Goal: Submit feedback/report problem: Submit feedback/report problem

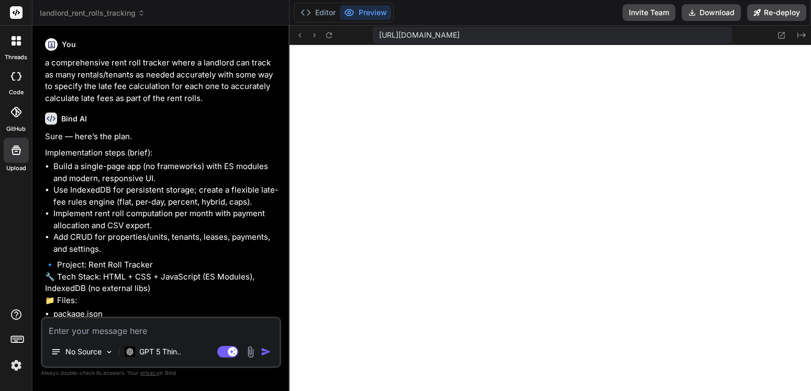
scroll to position [4726, 0]
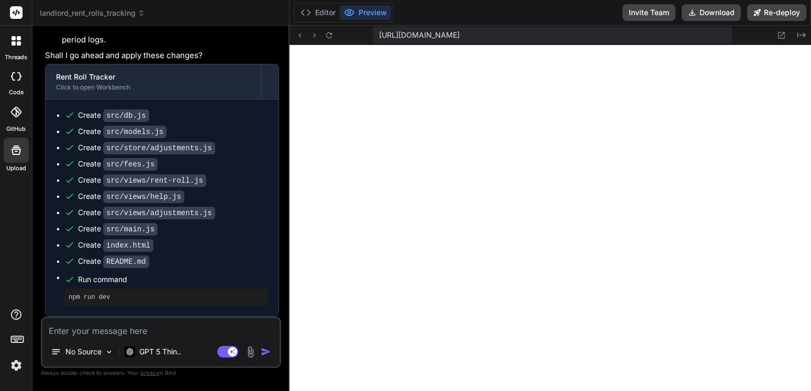
click at [121, 331] on textarea at bounding box center [160, 327] width 237 height 19
type textarea "a"
type textarea "x"
type textarea "al"
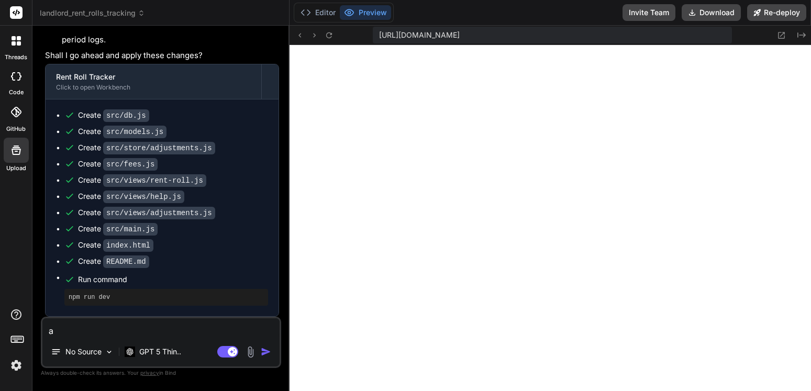
type textarea "x"
type textarea "alr"
type textarea "x"
type textarea "alri"
type textarea "x"
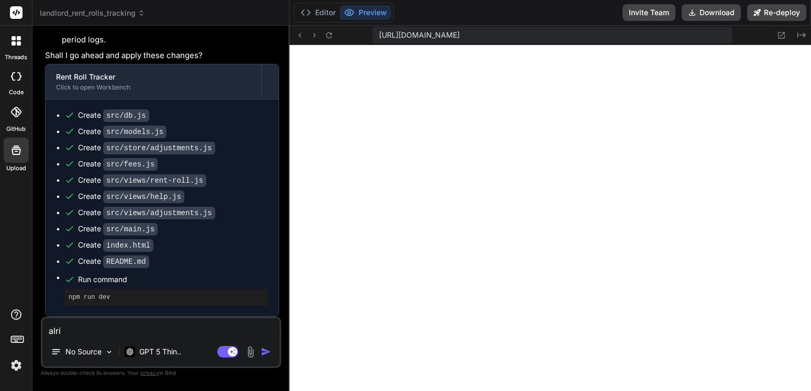
type textarea "alrig"
type textarea "x"
type textarea "alrigh"
type textarea "x"
type textarea "alright"
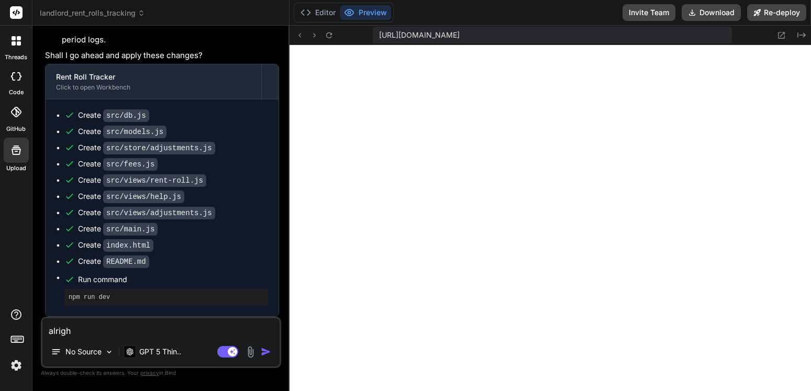
type textarea "x"
type textarea "alright"
type textarea "x"
type textarea "alright s"
type textarea "x"
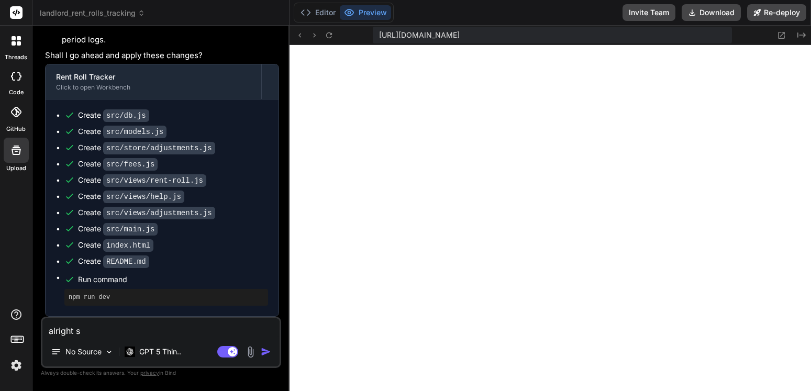
type textarea "alright so"
type textarea "x"
type textarea "alright so"
type textarea "x"
type textarea "alright so n"
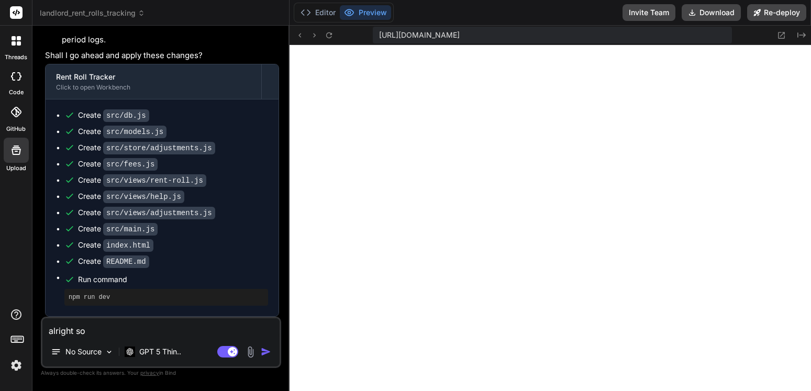
type textarea "x"
type textarea "alright so ne"
type textarea "x"
type textarea "alright so nee"
type textarea "x"
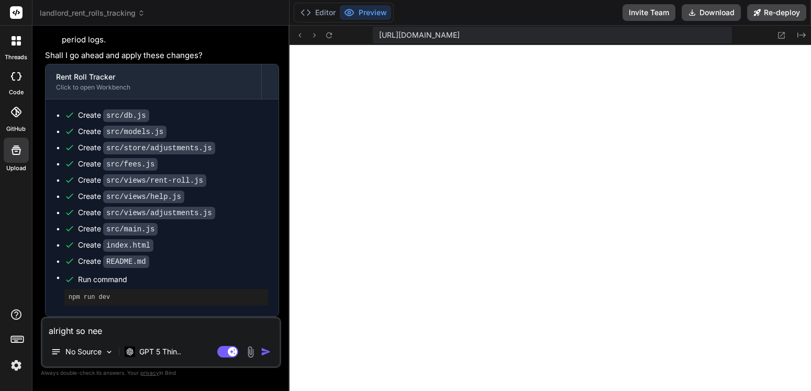
type textarea "alright so need"
type textarea "x"
type textarea "alright so need"
type textarea "x"
type textarea "alright so need t"
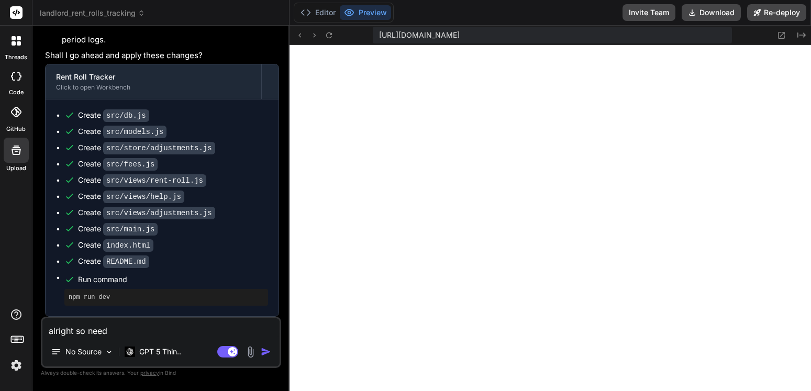
type textarea "x"
type textarea "alright so need to"
type textarea "x"
type textarea "alright so need to"
type textarea "x"
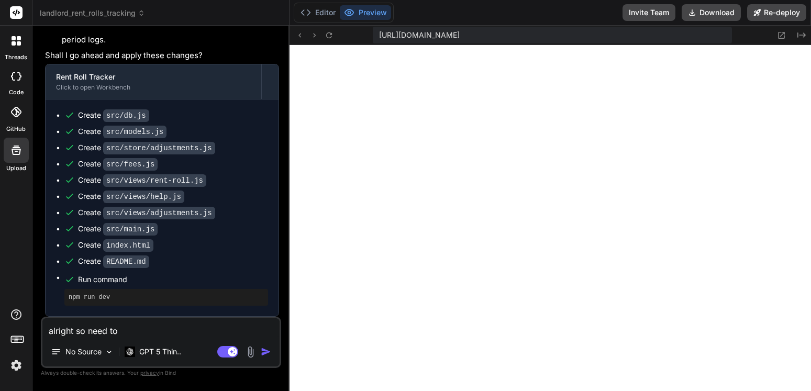
type textarea "alright so need to b"
type textarea "x"
type textarea "alright so need to be"
type textarea "x"
type textarea "alright so need to be"
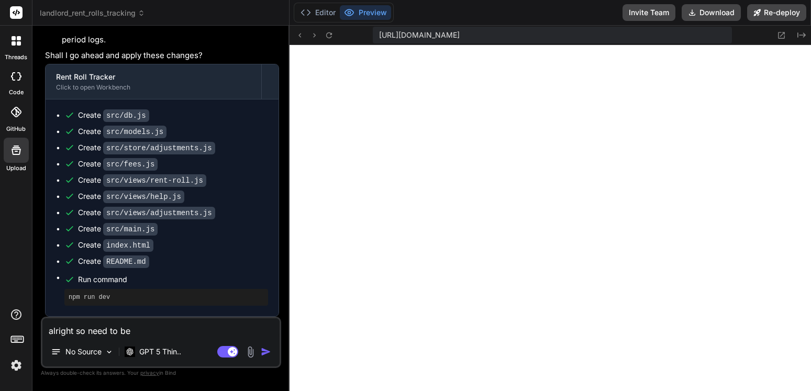
type textarea "x"
type textarea "alright so need to be a"
type textarea "x"
type textarea "alright so need to be ab"
type textarea "x"
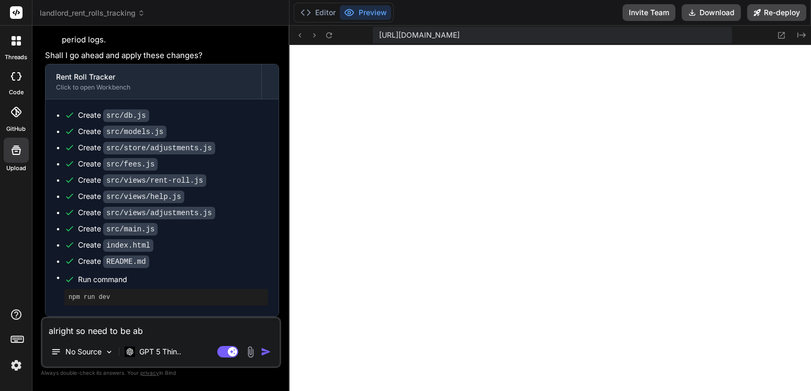
type textarea "alright so need to be abl"
type textarea "x"
type textarea "alright so need to be able"
type textarea "x"
type textarea "alright so need to be able"
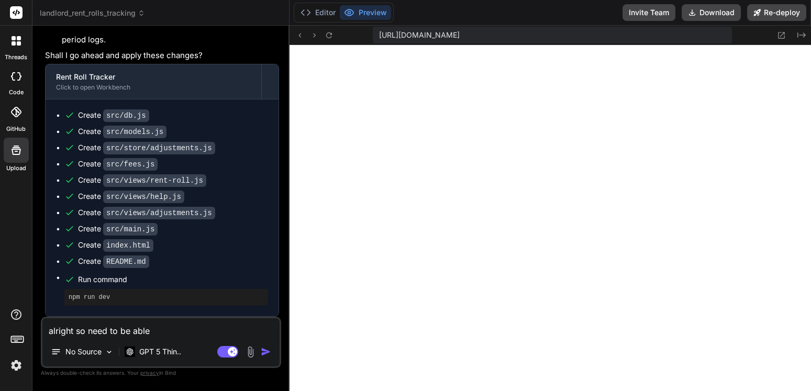
type textarea "x"
type textarea "alright so need to be able t"
type textarea "x"
type textarea "alright so need to be able to"
type textarea "x"
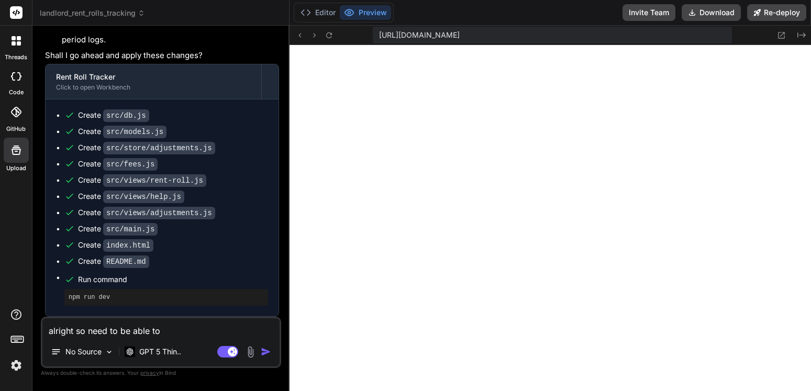
type textarea "alright so need to be able to"
type textarea "x"
type textarea "alright so need to be able to e"
type textarea "x"
type textarea "alright so need to be able to ed"
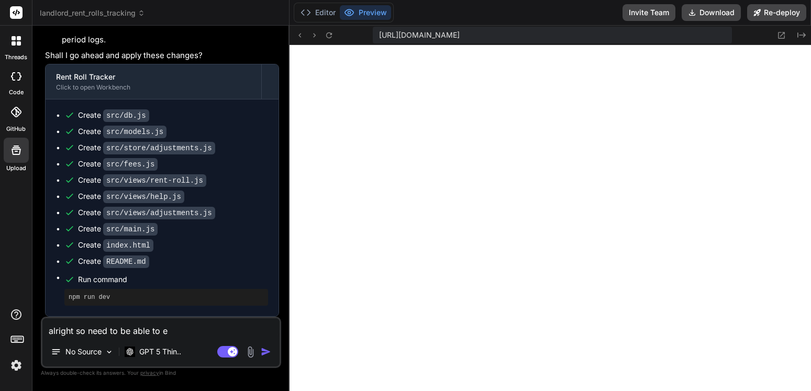
type textarea "x"
type textarea "alright so need to be able to edi"
type textarea "x"
type textarea "alright so need to be able to edit"
type textarea "x"
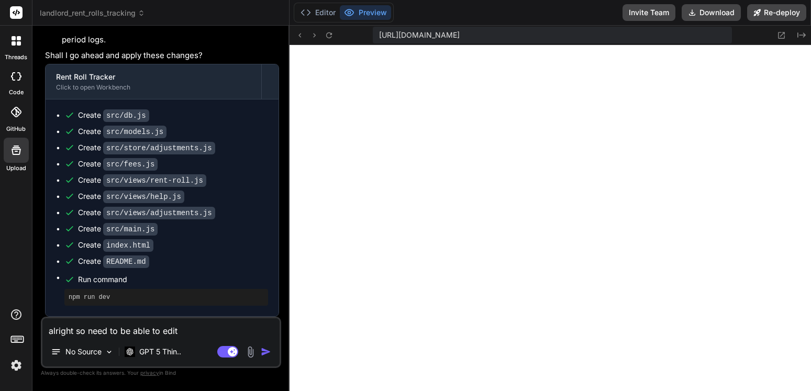
type textarea "alright so need to be able to edit"
type textarea "x"
type textarea "alright so need to be able to edit t"
type textarea "x"
type textarea "alright so need to be able to edit th"
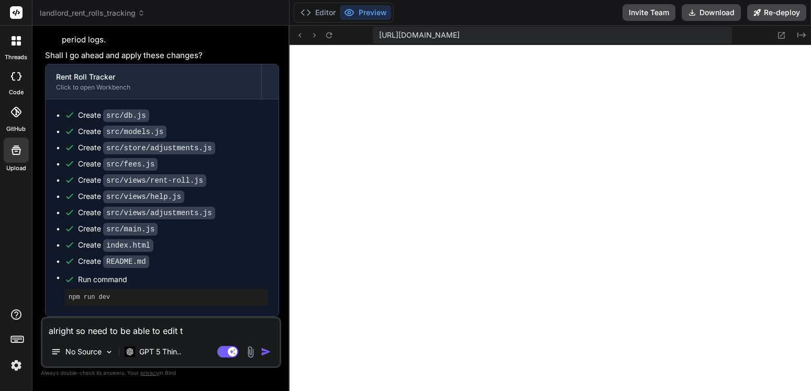
type textarea "x"
type textarea "alright so need to be able to edit the"
type textarea "x"
type textarea "alright so need to be able to edit the"
type textarea "x"
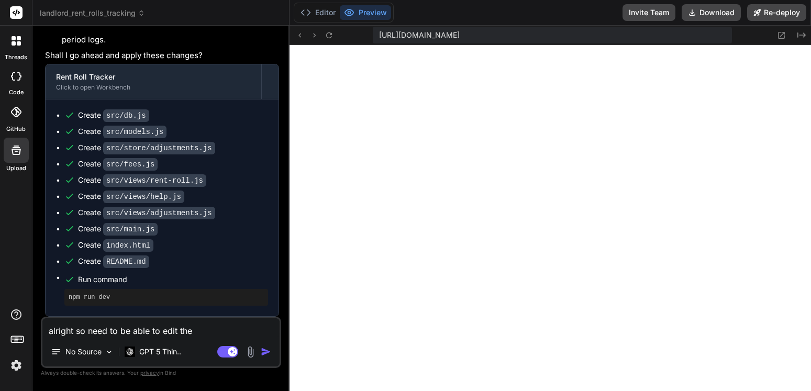
type textarea "alright so need to be able to edit the p"
type textarea "x"
type textarea "alright so need to be able to edit the pa"
type textarea "x"
type textarea "alright so need to be able to edit the pay"
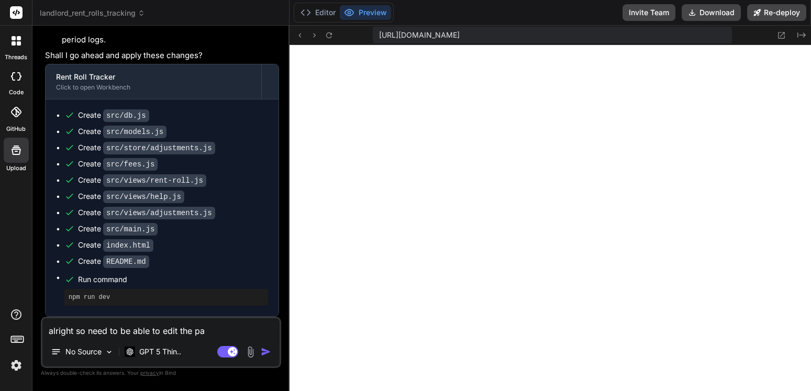
type textarea "x"
type textarea "alright so need to be able to edit the paym"
type textarea "x"
type textarea "alright so need to be able to edit the payme"
type textarea "x"
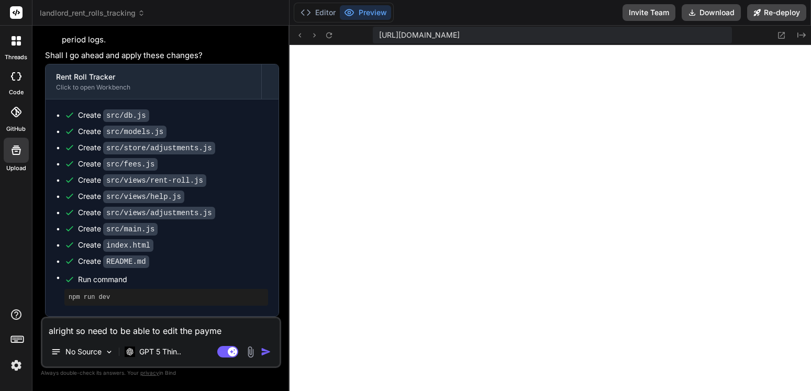
type textarea "alright so need to be able to edit the paymen"
type textarea "x"
type textarea "alright so need to be able to edit the payment"
type textarea "x"
type textarea "alright so need to be able to edit the payments"
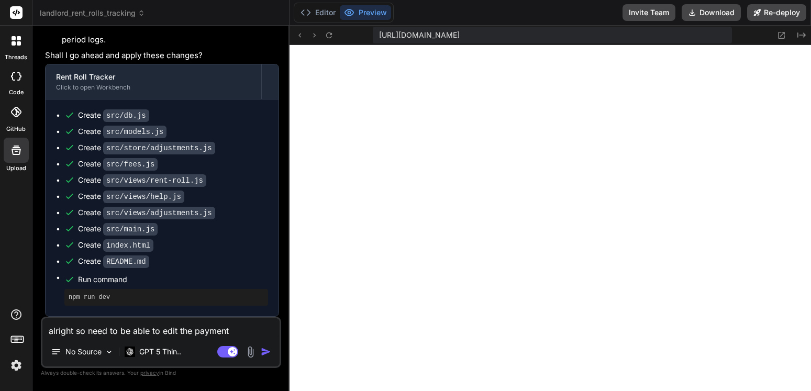
type textarea "x"
type textarea "alright so need to be able to edit the payments"
type textarea "x"
type textarea "alright so need to be able to edit the payments e"
type textarea "x"
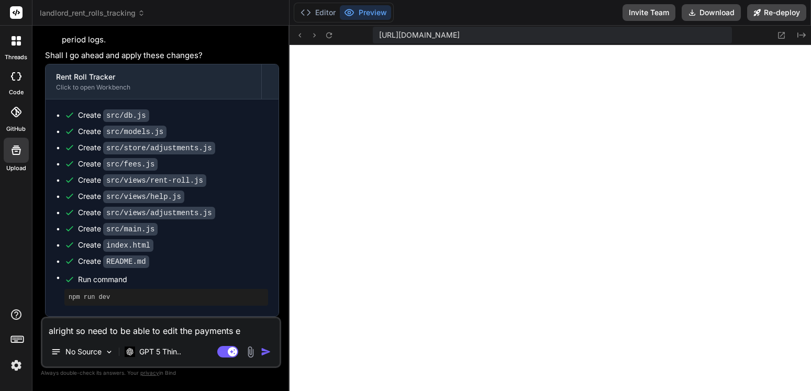
type textarea "alright so need to be able to edit the payments en"
type textarea "x"
type textarea "alright so need to be able to edit the payments ent"
type textarea "x"
type textarea "alright so need to be able to edit the payments ente"
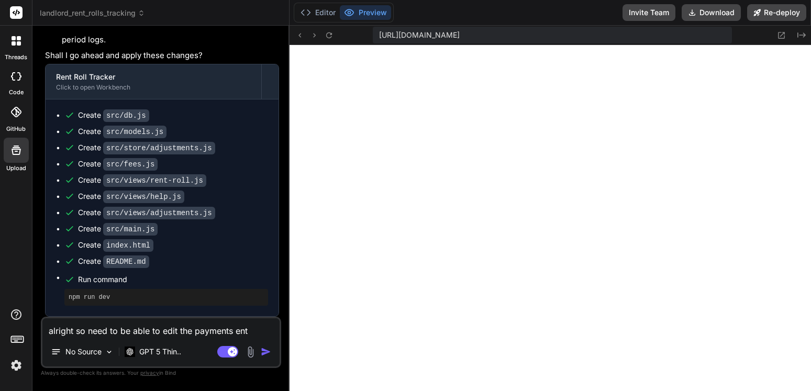
type textarea "x"
type textarea "alright so need to be able to edit the payments enter"
type textarea "x"
type textarea "alright so need to be able to edit the payments entere"
type textarea "x"
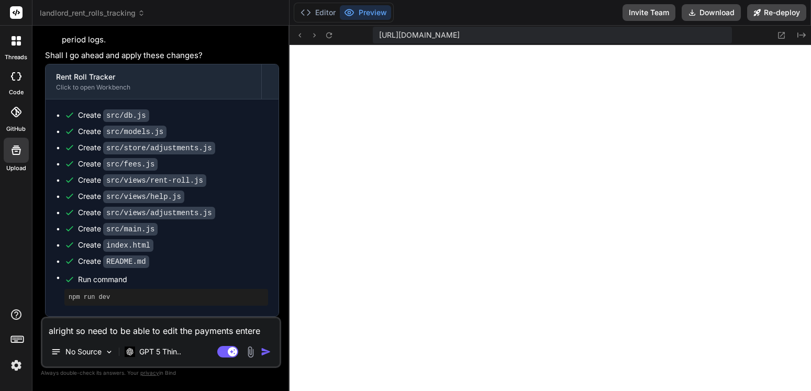
type textarea "alright so need to be able to edit the payments entered"
type textarea "x"
type textarea "alright so need to be able to edit the payments entered"
type textarea "x"
type textarea "alright so need to be able to edit the payments entered l"
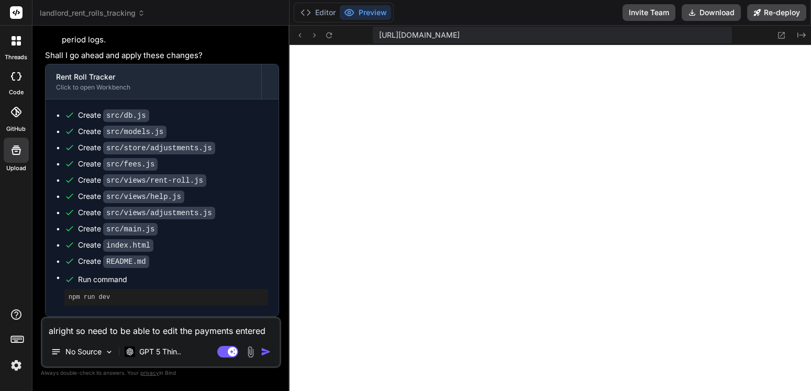
type textarea "x"
type textarea "alright so need to be able to edit the payments entered li"
type textarea "x"
type textarea "alright so need to be able to edit the payments entered lik"
type textarea "x"
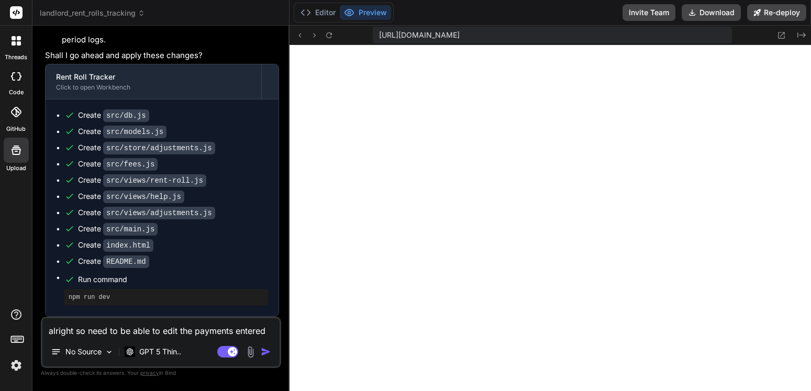
type textarea "alright so need to be able to edit the payments entered like"
type textarea "x"
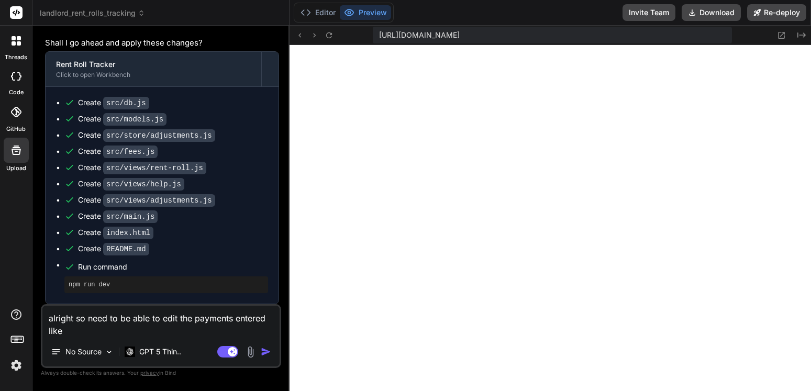
type textarea "alright so need to be able to edit the payments entered like"
type textarea "x"
type textarea "alright so need to be able to edit the payments entered like o"
type textarea "x"
type textarea "alright so need to be able to edit the payments entered like ot"
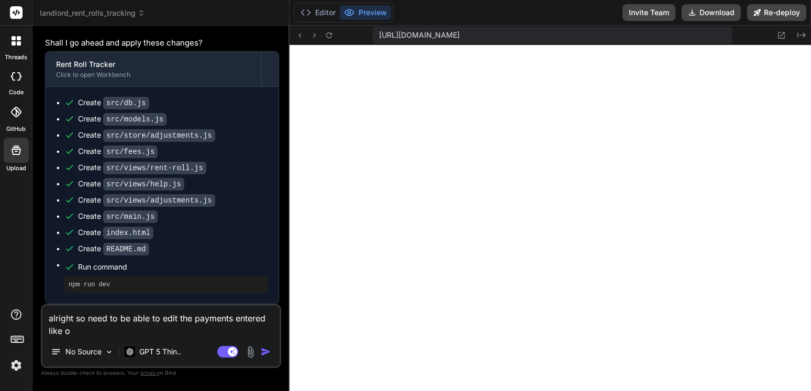
type textarea "x"
type textarea "alright so need to be able to edit the payments entered like oth"
type textarea "x"
type textarea "alright so need to be able to edit the payments entered like othe"
type textarea "x"
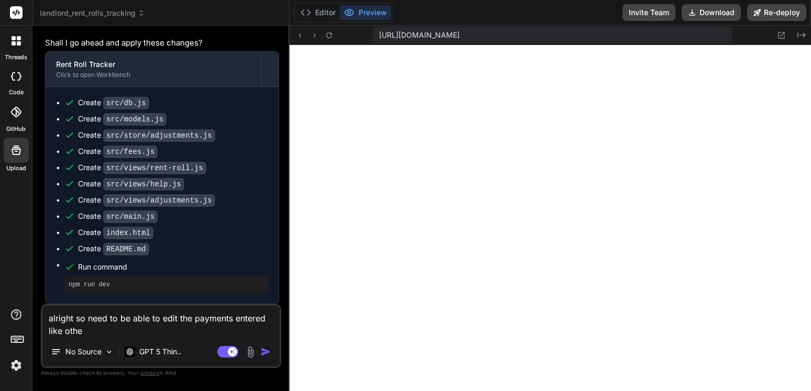
type textarea "alright so need to be able to edit the payments entered like other"
type textarea "x"
type textarea "alright so need to be able to edit the payments entered like other"
type textarea "x"
type textarea "alright so need to be able to edit the payments entered like other f"
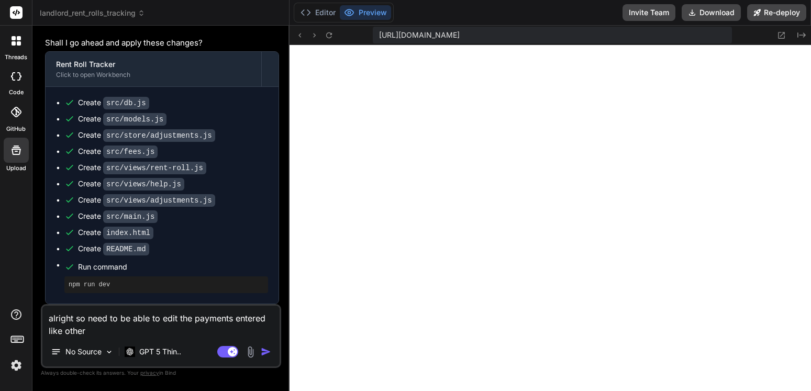
type textarea "x"
type textarea "alright so need to be able to edit the payments entered like other fe"
type textarea "x"
type textarea "alright so need to be able to edit the payments entered like other fea"
type textarea "x"
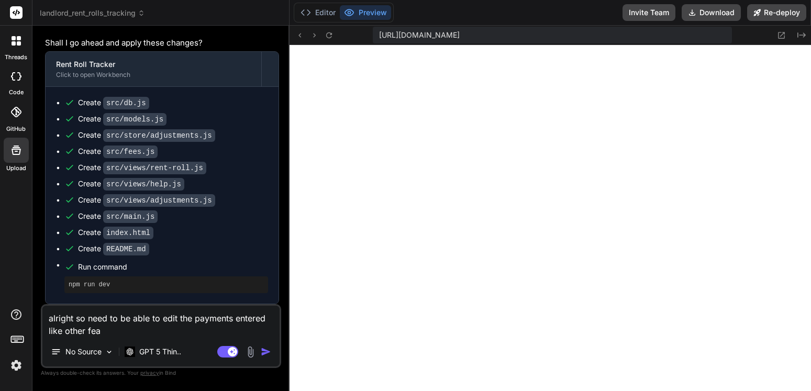
type textarea "alright so need to be able to edit the payments entered like other feat"
type textarea "x"
type textarea "alright so need to be able to edit the payments entered like other featu"
type textarea "x"
type textarea "alright so need to be able to edit the payments entered like other featur"
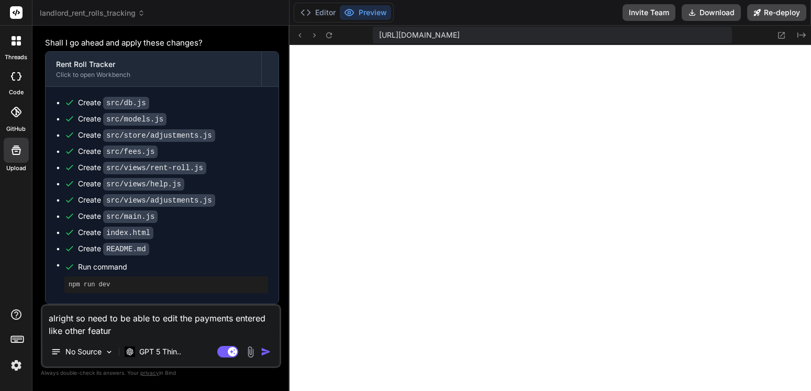
type textarea "x"
type textarea "alright so need to be able to edit the payments entered like other feature"
type textarea "x"
type textarea "alright so need to be able to edit the payments entered like other features"
type textarea "x"
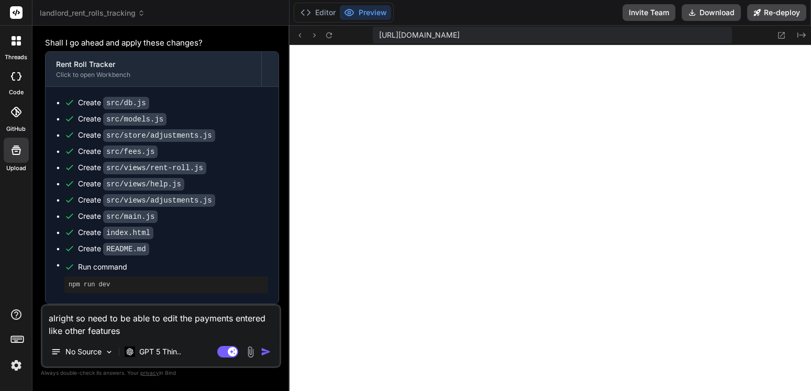
type textarea "alright so need to be able to edit the payments entered like other features"
type textarea "x"
type textarea "alright so need to be able to edit the payments entered like other features c"
type textarea "x"
type textarea "alright so need to be able to edit the payments entered like other features ca"
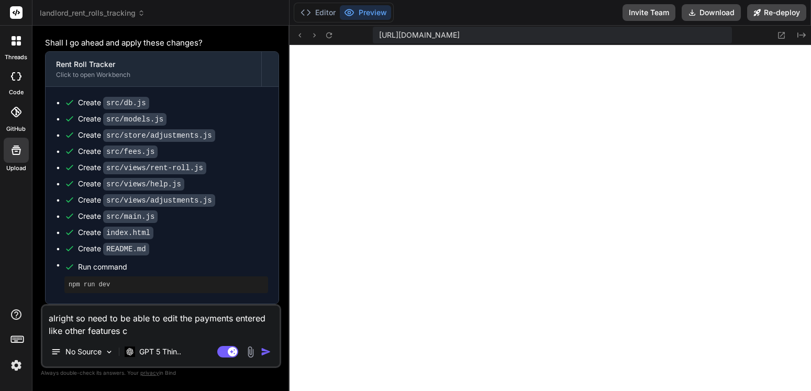
type textarea "x"
type textarea "alright so need to be able to edit the payments entered like other features can"
type textarea "x"
type textarea "alright so need to be able to edit the payments entered like other features can"
type textarea "x"
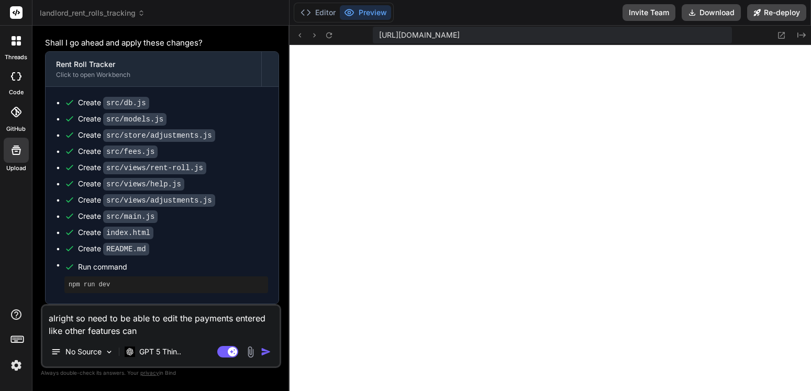
type textarea "alright so need to be able to edit the payments entered like other features can…"
type textarea "x"
type textarea "alright so need to be able to edit the payments entered like other features can…"
type textarea "x"
type textarea "alright so need to be able to edit the payments entered like other features can…"
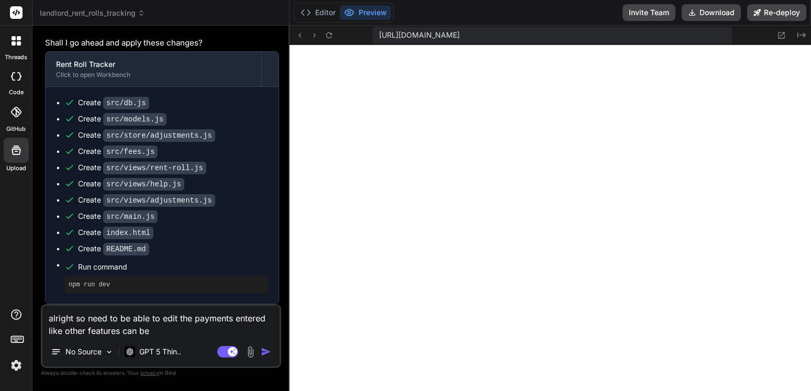
type textarea "x"
type textarea "alright so need to be able to edit the payments entered like other features can…"
type textarea "x"
type textarea "alright so need to be able to edit the payments entered like other features can…"
type textarea "x"
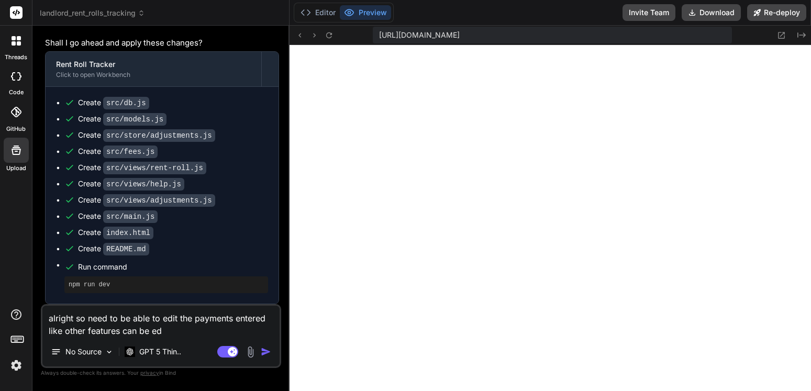
type textarea "alright so need to be able to edit the payments entered like other features can…"
type textarea "x"
type textarea "alright so need to be able to edit the payments entered like other features can…"
type textarea "x"
type textarea "alright so need to be able to edit the payments entered like other features can…"
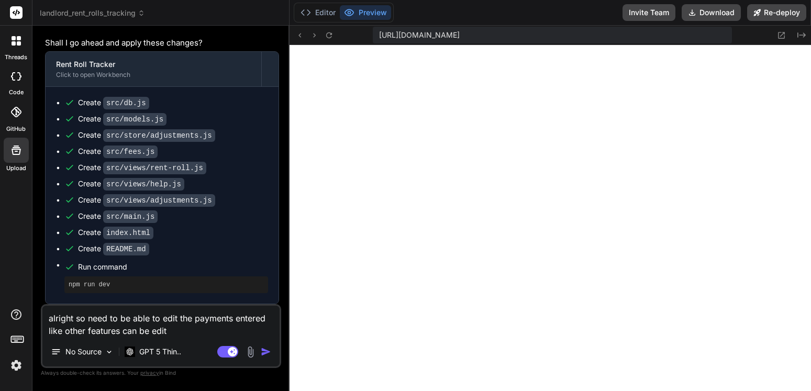
type textarea "x"
type textarea "alright so need to be able to edit the payments entered like other features can…"
type textarea "x"
type textarea "alright so need to be able to edit the payments entered like other features can…"
type textarea "x"
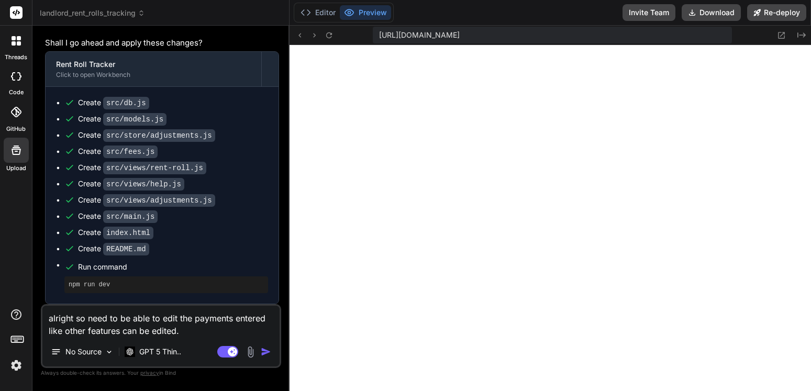
type textarea "alright so need to be able to edit the payments entered like other features can…"
type textarea "x"
type textarea "alright so need to be able to edit the payments entered like other features can…"
type textarea "x"
type textarea "alright so need to be able to edit the payments entered like other features can…"
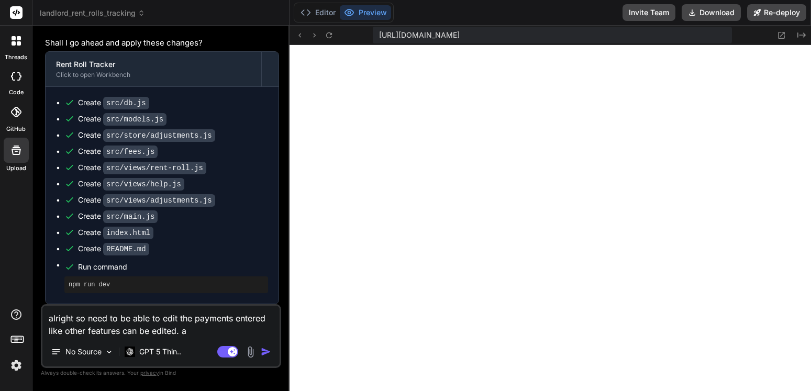
type textarea "x"
type textarea "alright so need to be able to edit the payments entered like other features can…"
type textarea "x"
type textarea "alright so need to be able to edit the payments entered like other features can…"
type textarea "x"
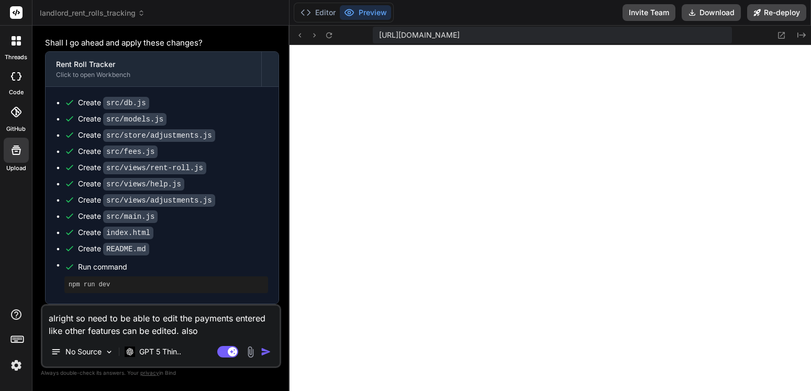
type textarea "alright so need to be able to edit the payments entered like other features can…"
type textarea "x"
type textarea "alright so need to be able to edit the payments entered like other features can…"
type textarea "x"
type textarea "alright so need to be able to edit the payments entered like other features can…"
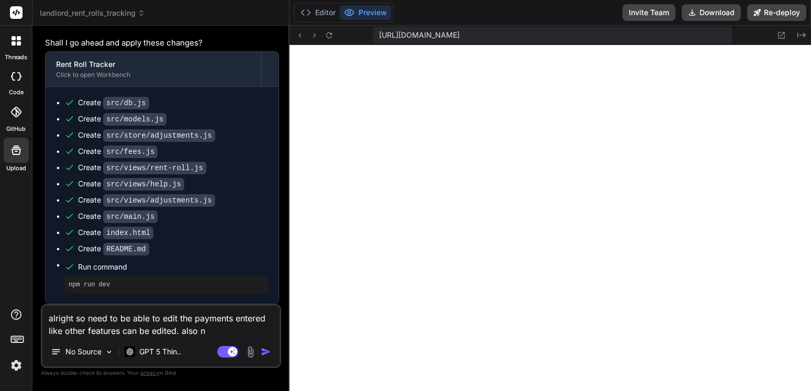
type textarea "x"
type textarea "alright so need to be able to edit the payments entered like other features can…"
type textarea "x"
type textarea "alright so need to be able to edit the payments entered like other features can…"
type textarea "x"
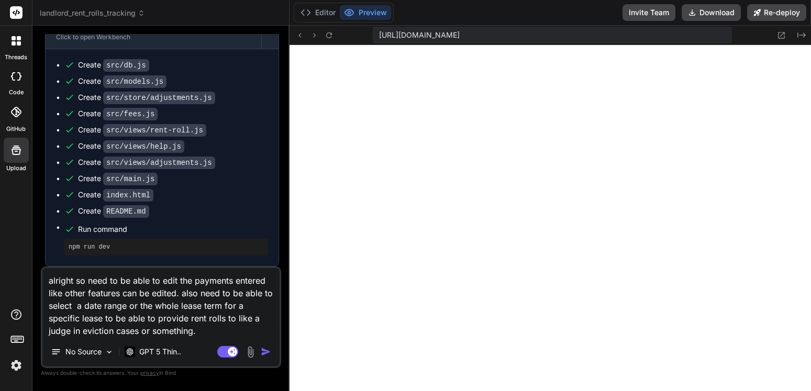
scroll to position [2747, 0]
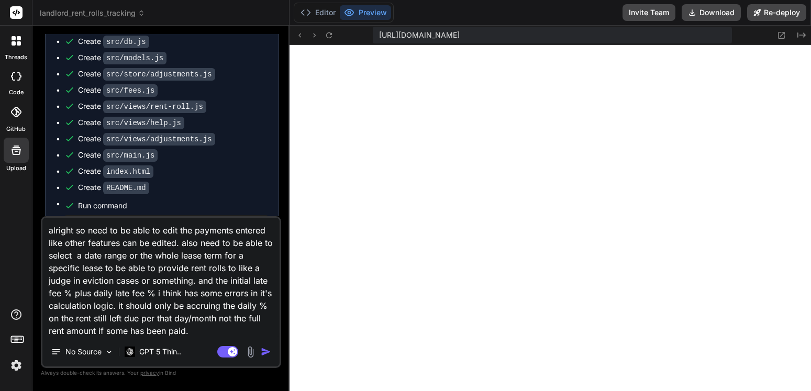
click at [269, 351] on img "button" at bounding box center [266, 352] width 10 height 10
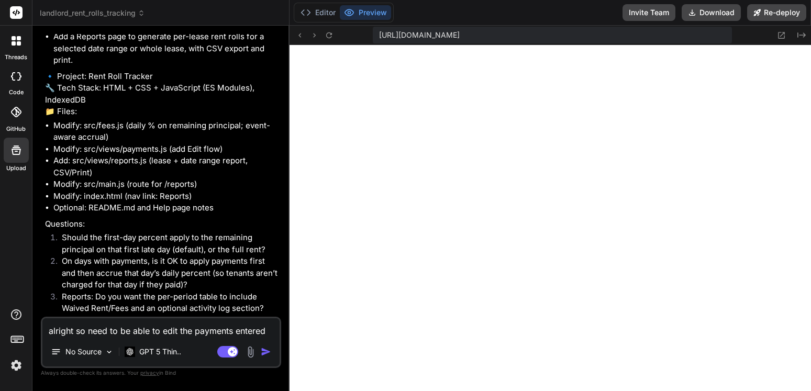
scroll to position [3254, 0]
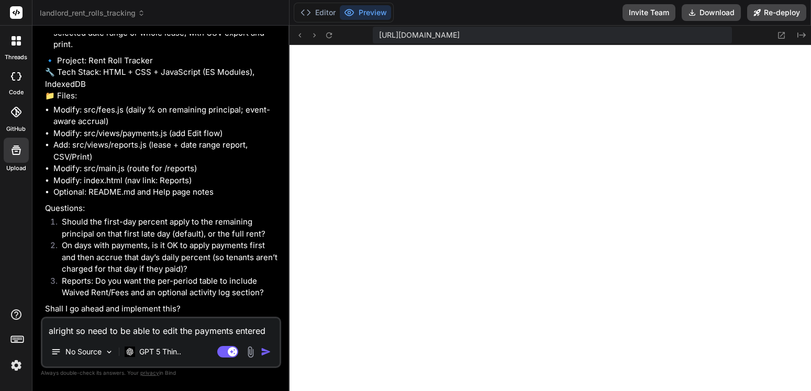
click at [150, 329] on textarea "alright so need to be able to edit the payments entered like other features can…" at bounding box center [160, 327] width 237 height 19
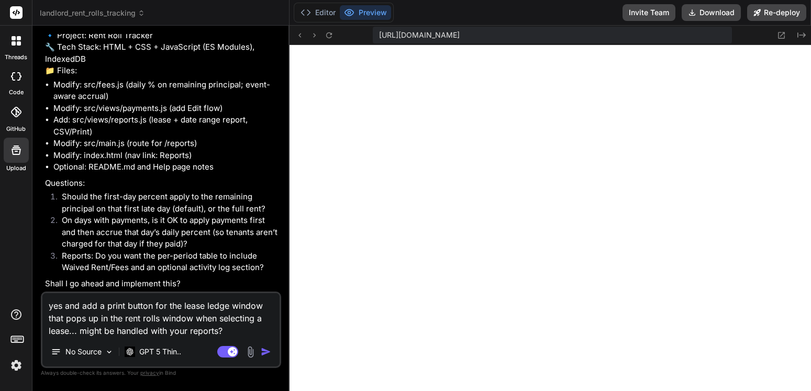
click at [265, 356] on img "button" at bounding box center [266, 352] width 10 height 10
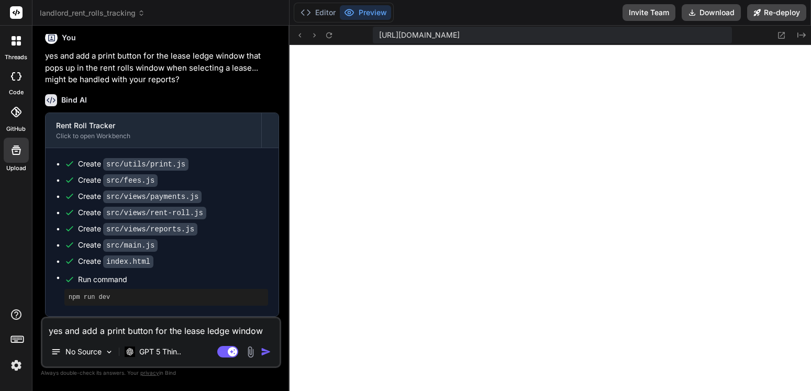
scroll to position [3544, 0]
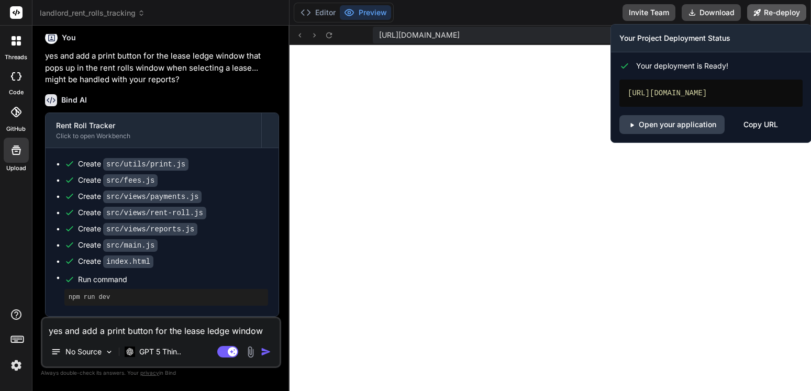
click at [770, 12] on button "Re-deploy" at bounding box center [776, 12] width 59 height 17
click at [689, 134] on link "Open your application" at bounding box center [671, 124] width 105 height 19
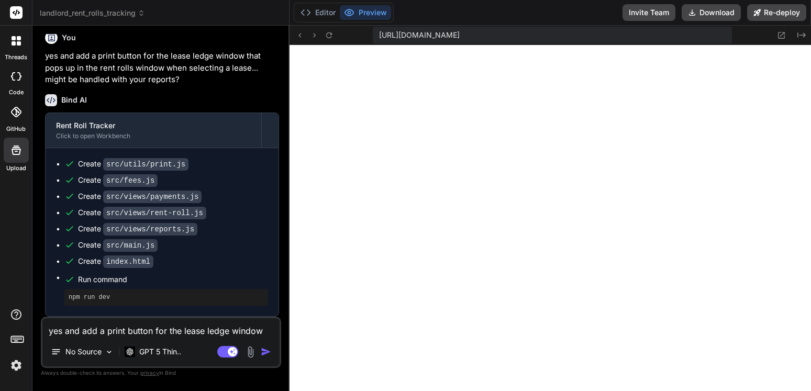
click at [12, 154] on icon at bounding box center [16, 150] width 13 height 13
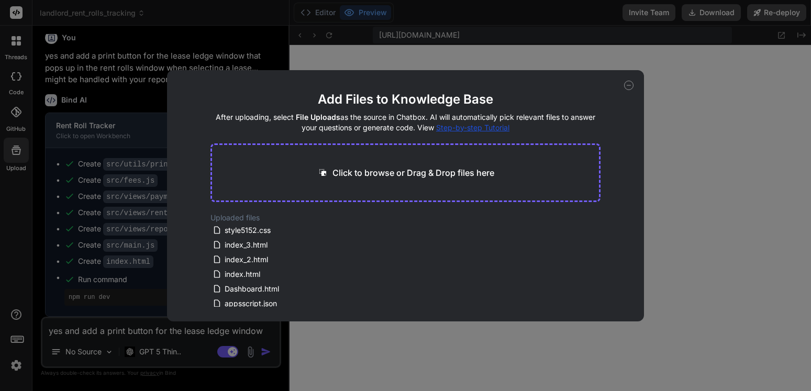
click at [12, 154] on div "Add Files to Knowledge Base After uploading, select File Uploads as the source …" at bounding box center [405, 195] width 811 height 391
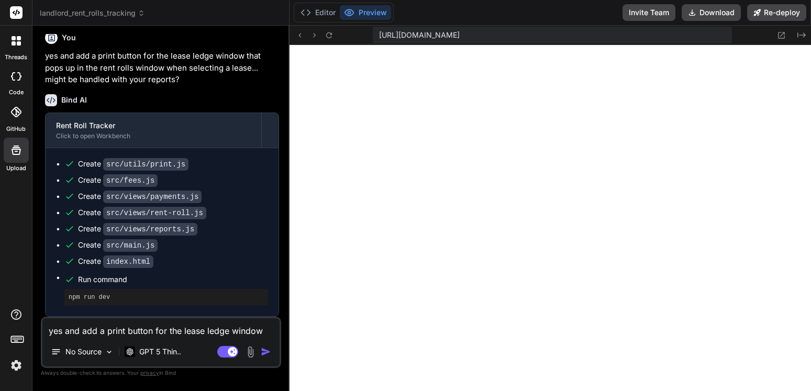
click at [12, 154] on icon at bounding box center [16, 150] width 13 height 13
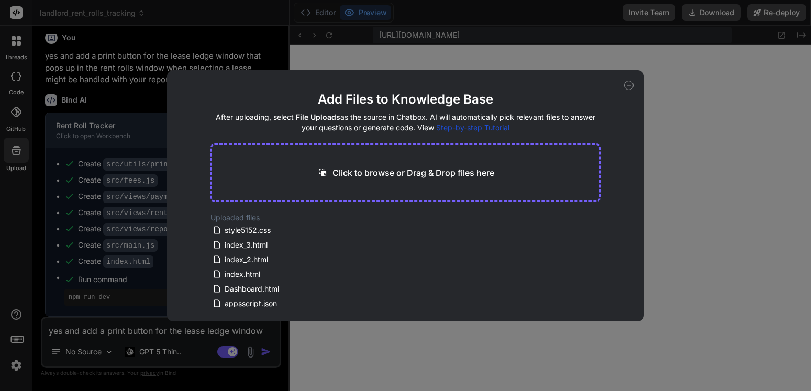
click at [365, 163] on div "Click to browse or Drag & Drop files here" at bounding box center [405, 172] width 390 height 59
click at [365, 169] on p "Click to browse or Drag & Drop files here" at bounding box center [413, 173] width 162 height 13
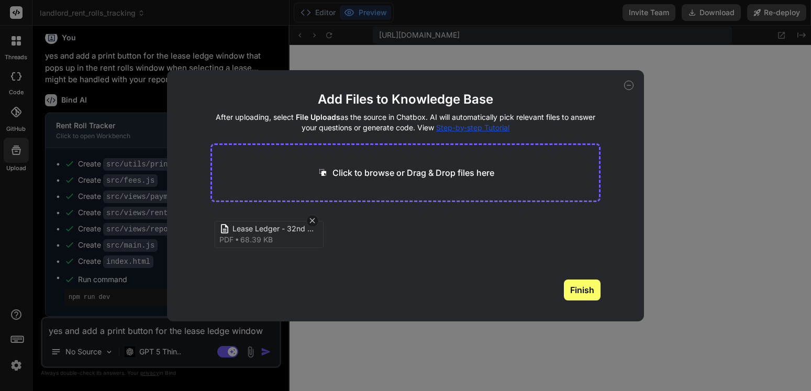
click at [597, 297] on button "Finish" at bounding box center [582, 290] width 37 height 21
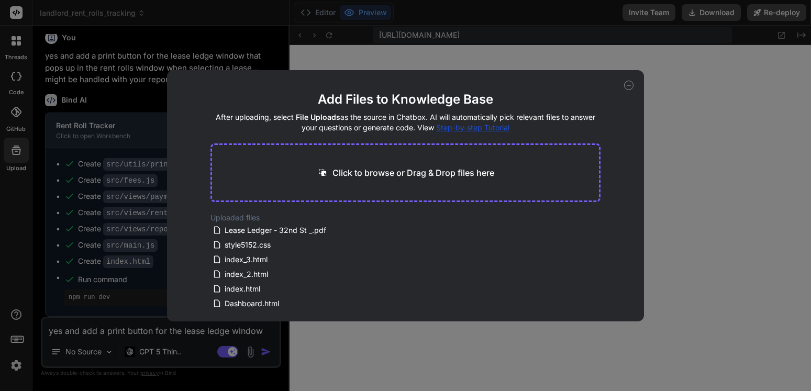
click at [628, 85] on icon at bounding box center [628, 85] width 9 height 9
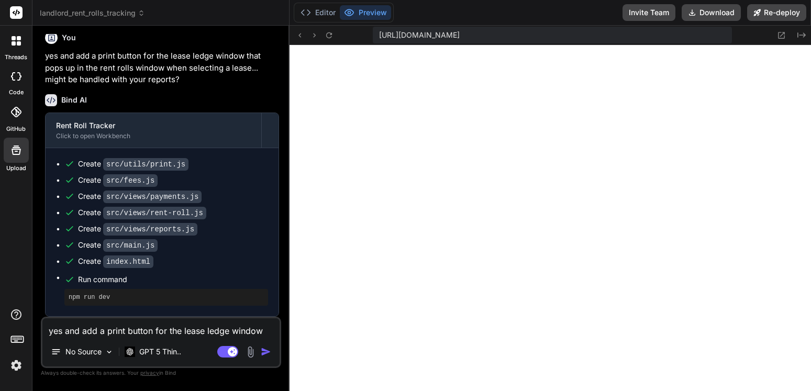
click at [114, 327] on textarea "yes and add a print button for the lease ledge window that pops up in the rent …" at bounding box center [160, 327] width 237 height 19
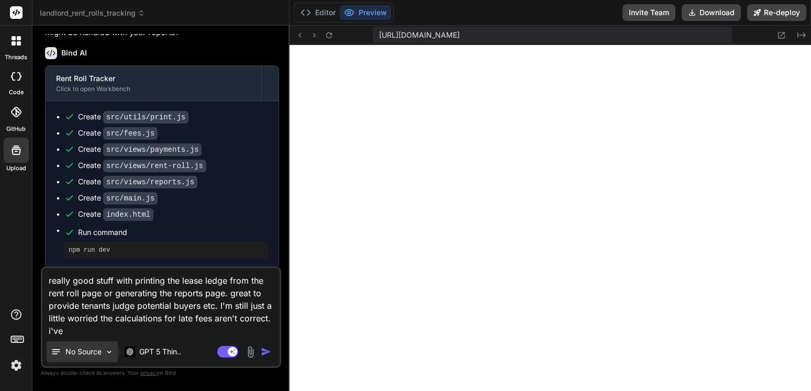
click at [86, 356] on p "No Source" at bounding box center [83, 352] width 36 height 10
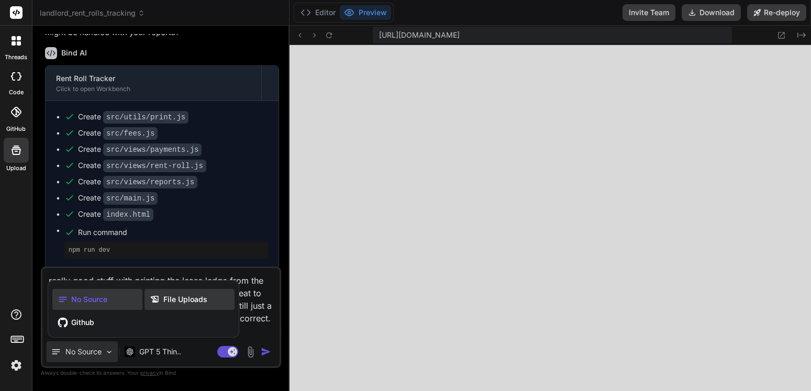
click at [175, 298] on span "File Uploads" at bounding box center [185, 299] width 44 height 10
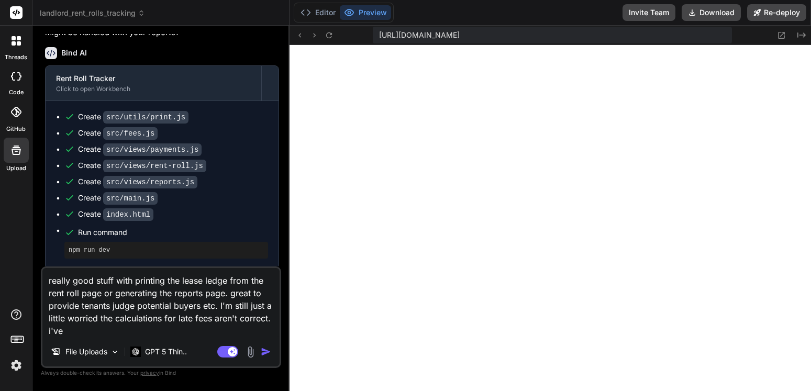
click at [115, 331] on textarea "really good stuff with printing the lease ledge from the rent roll page or gene…" at bounding box center [160, 302] width 237 height 69
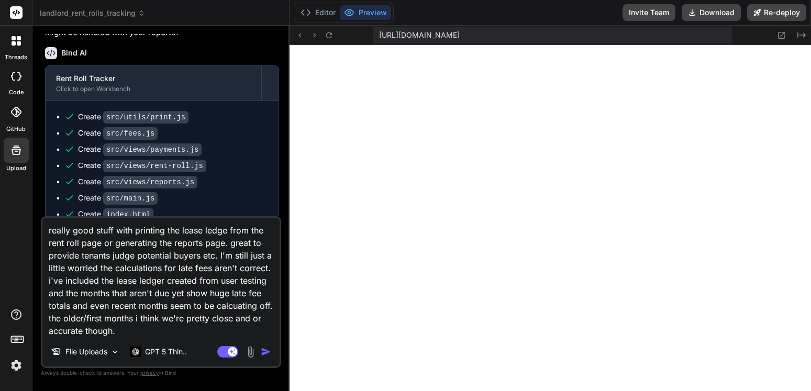
click at [268, 352] on img "button" at bounding box center [266, 352] width 10 height 10
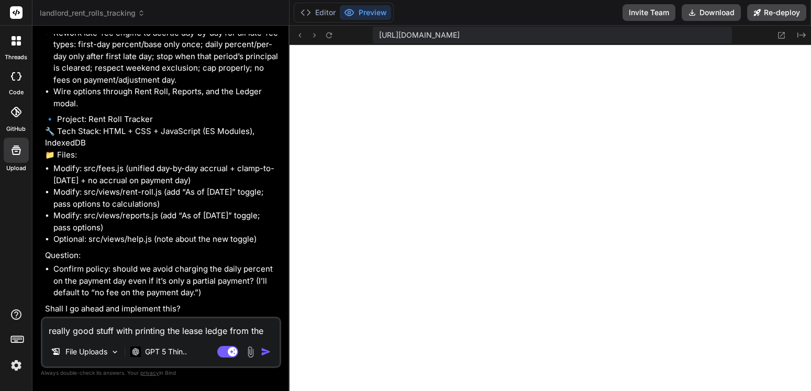
scroll to position [4054, 0]
click at [89, 332] on textarea "really good stuff with printing the lease ledge from the rent roll page or gene…" at bounding box center [160, 327] width 237 height 19
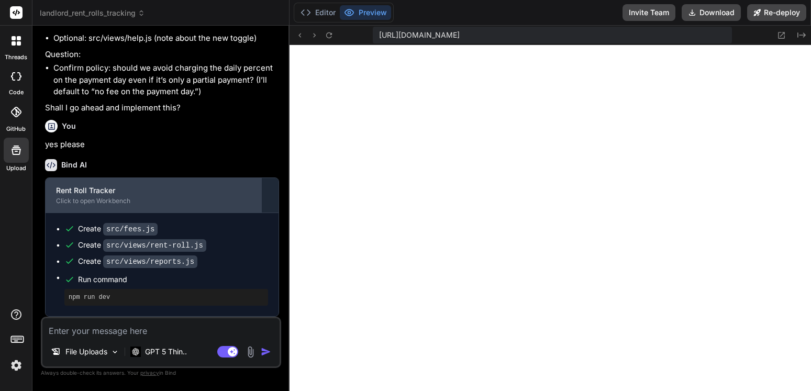
scroll to position [4255, 0]
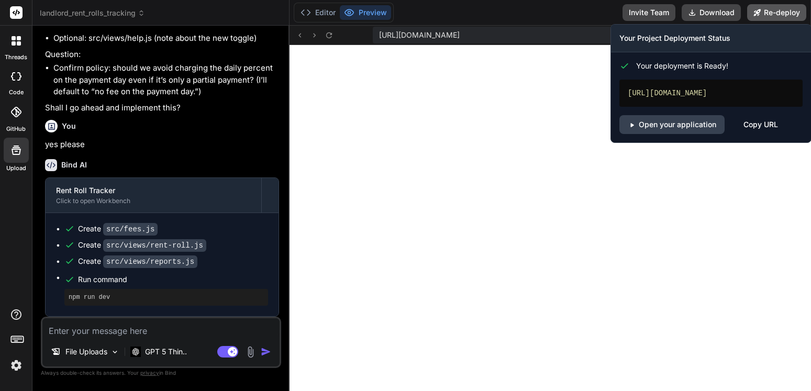
click at [773, 7] on button "Re-deploy" at bounding box center [776, 12] width 59 height 17
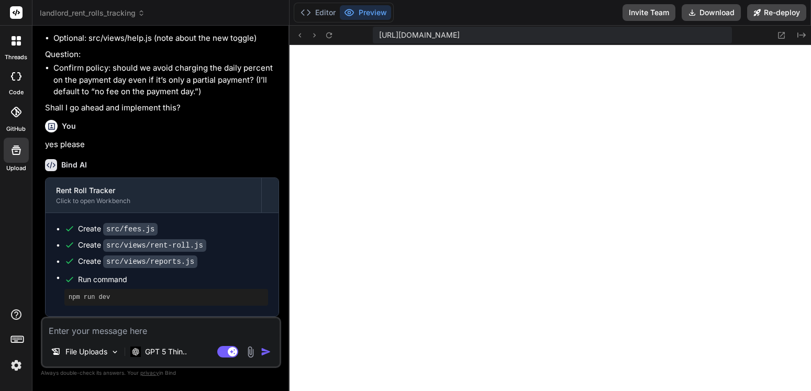
click at [113, 333] on textarea at bounding box center [160, 327] width 237 height 19
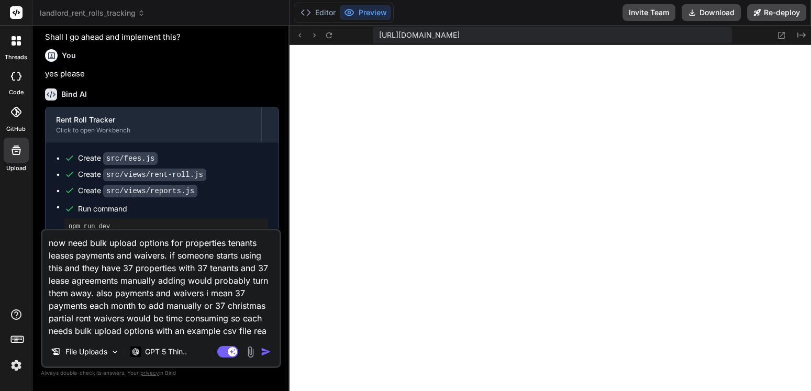
scroll to position [0, 0]
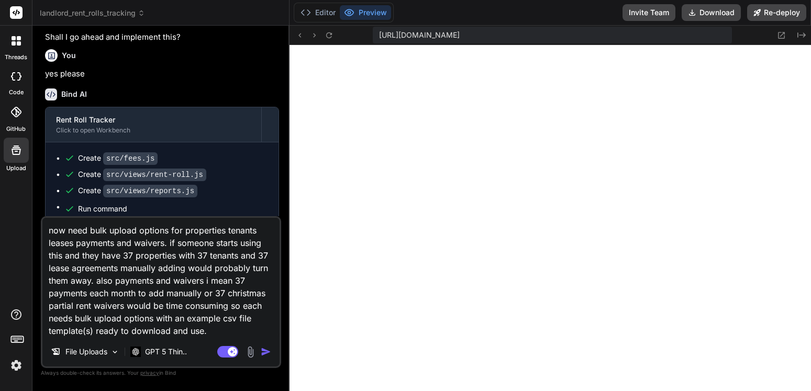
click at [262, 350] on img "button" at bounding box center [266, 352] width 10 height 10
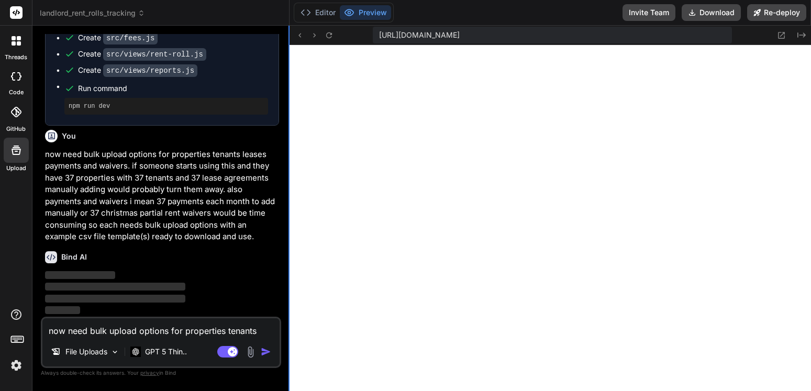
scroll to position [4446, 0]
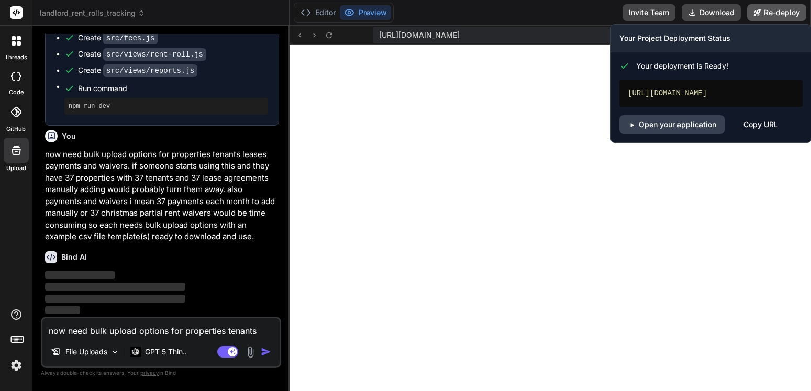
click at [767, 14] on button "Re-deploy" at bounding box center [776, 12] width 59 height 17
click at [692, 134] on link "Open your application" at bounding box center [671, 124] width 105 height 19
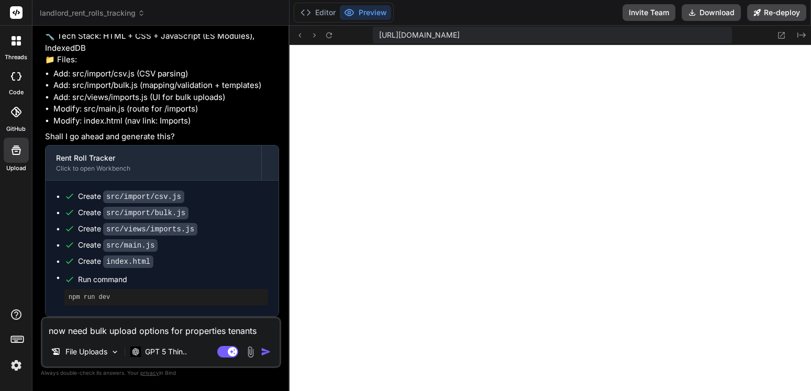
scroll to position [4821, 0]
click at [331, 37] on icon at bounding box center [329, 35] width 6 height 6
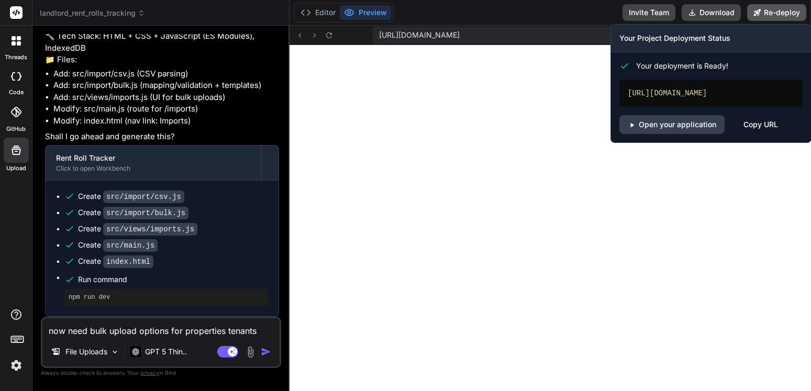
click at [773, 10] on button "Re-deploy" at bounding box center [776, 12] width 59 height 17
click at [704, 132] on link "Open your application" at bounding box center [671, 124] width 105 height 19
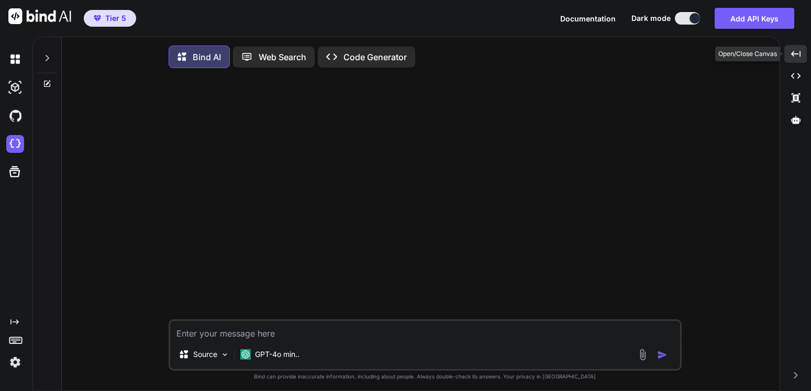
click at [796, 58] on icon "Created with Pixso." at bounding box center [795, 53] width 9 height 9
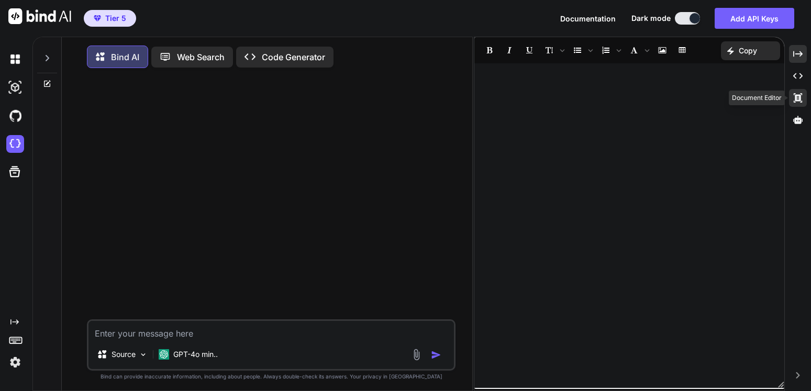
click at [795, 79] on icon at bounding box center [797, 76] width 9 height 6
click at [796, 125] on div at bounding box center [798, 120] width 18 height 18
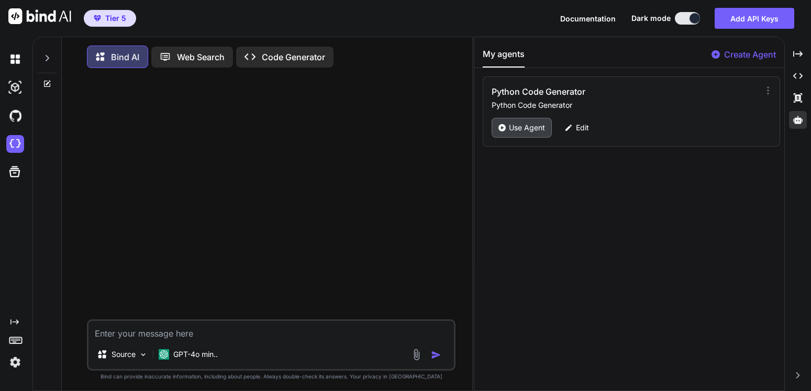
click at [520, 126] on p "Use Agent" at bounding box center [527, 128] width 36 height 10
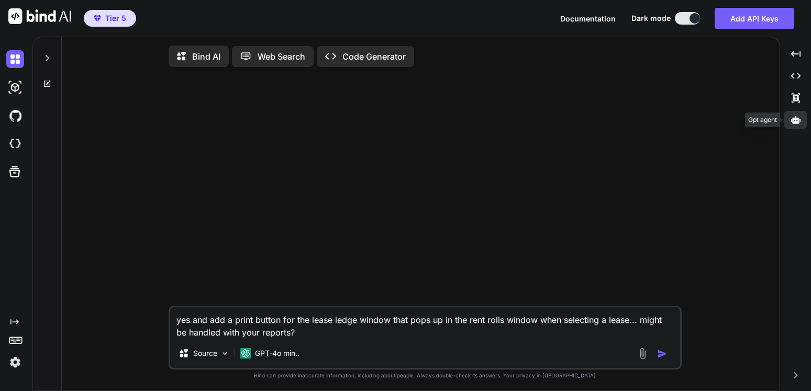
click at [790, 120] on div at bounding box center [795, 120] width 23 height 18
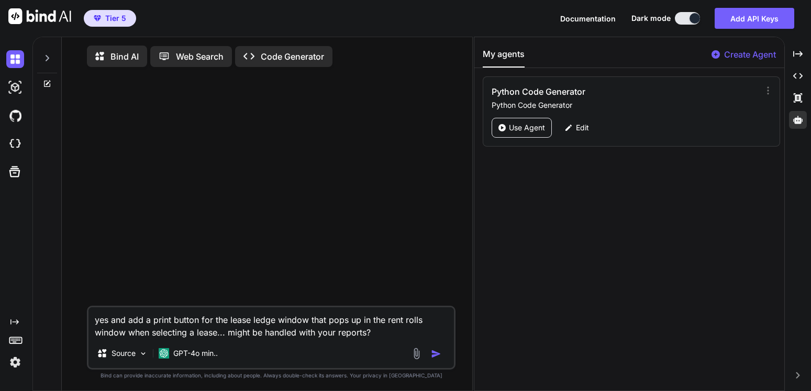
type textarea "x"
